Goal: Entertainment & Leisure: Browse casually

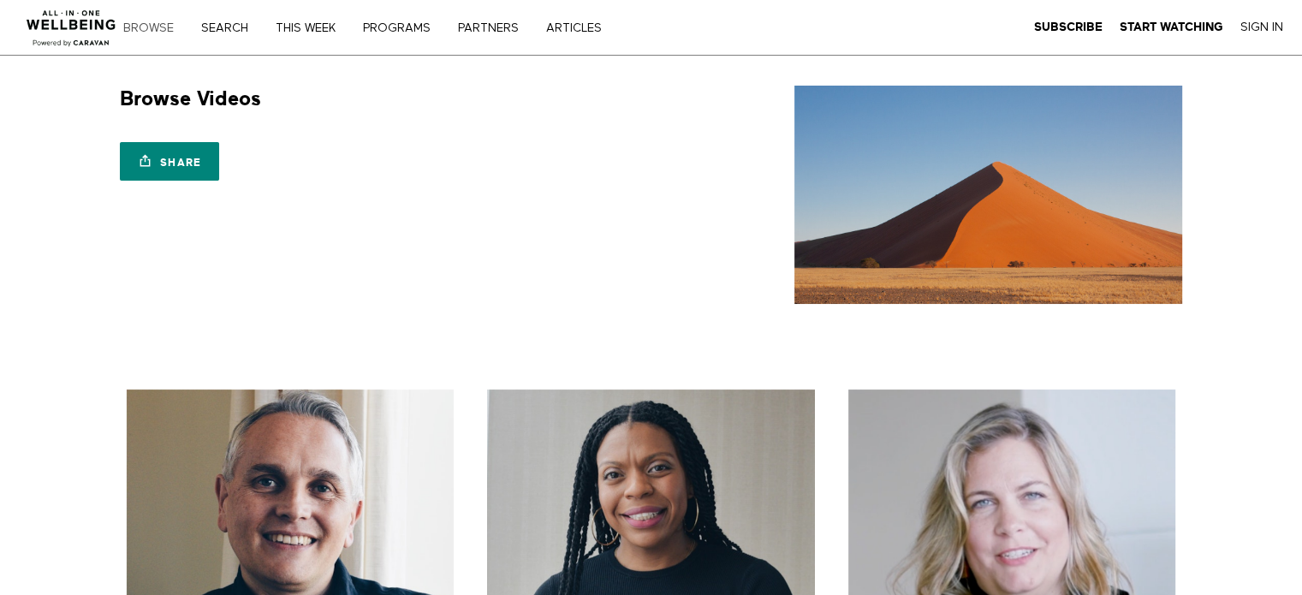
click at [152, 31] on link "Browse" at bounding box center [154, 28] width 74 height 12
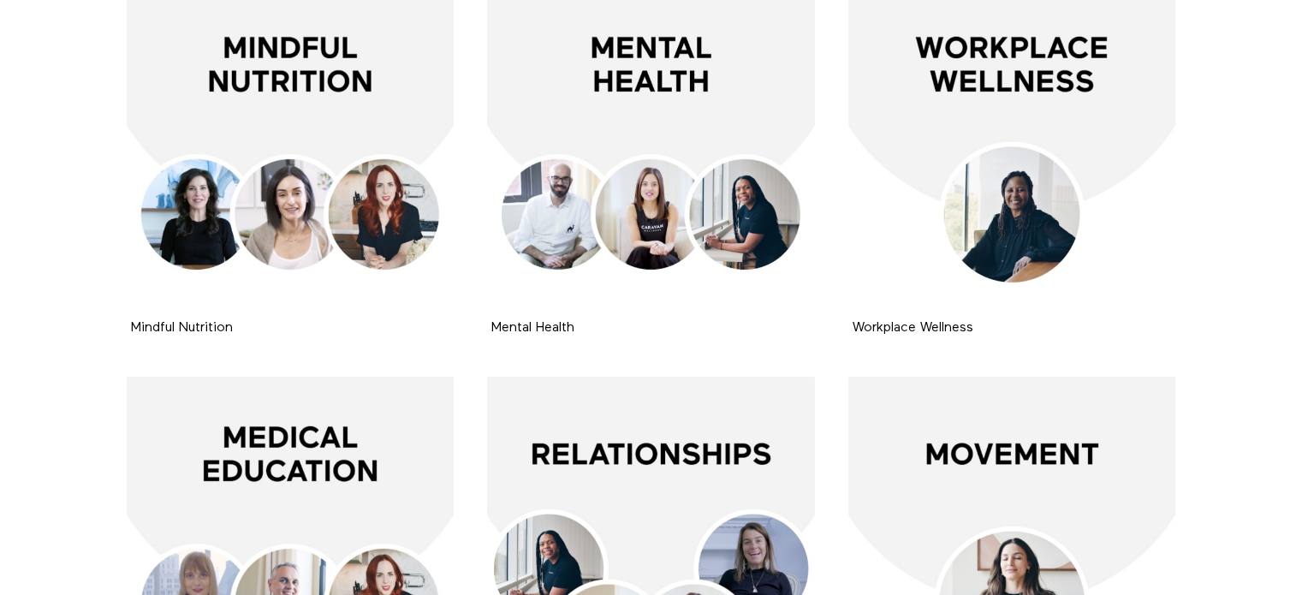
scroll to position [321, 0]
